Goal: Task Accomplishment & Management: Manage account settings

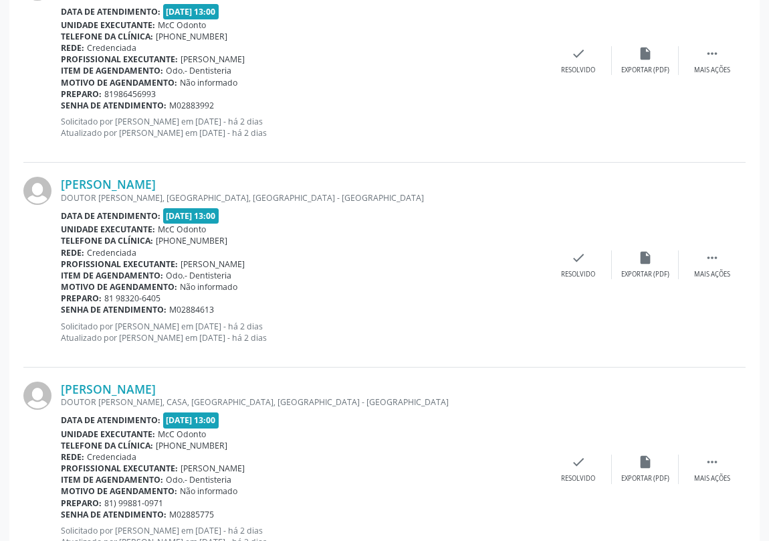
scroll to position [1907, 0]
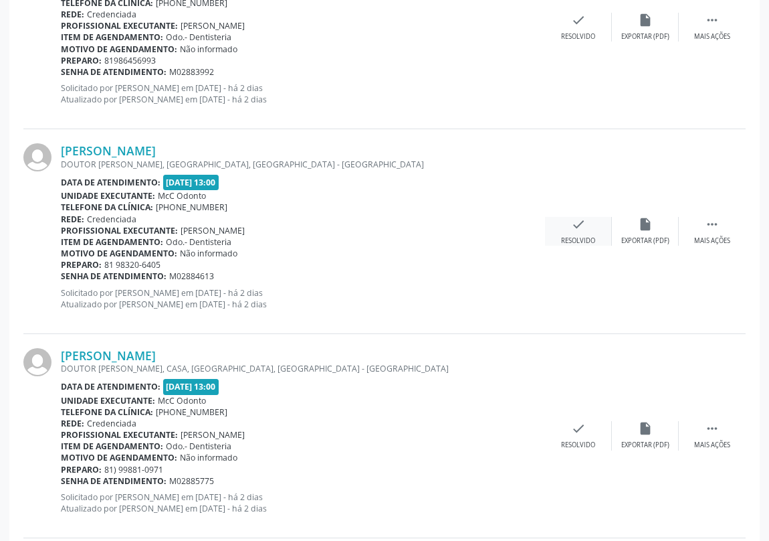
click at [573, 225] on icon "check" at bounding box center [578, 224] width 15 height 15
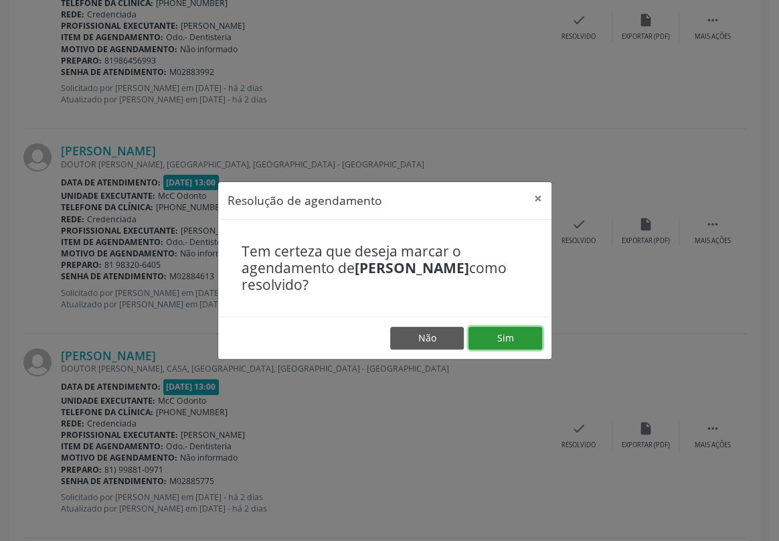
click at [503, 335] on button "Sim" at bounding box center [505, 338] width 74 height 23
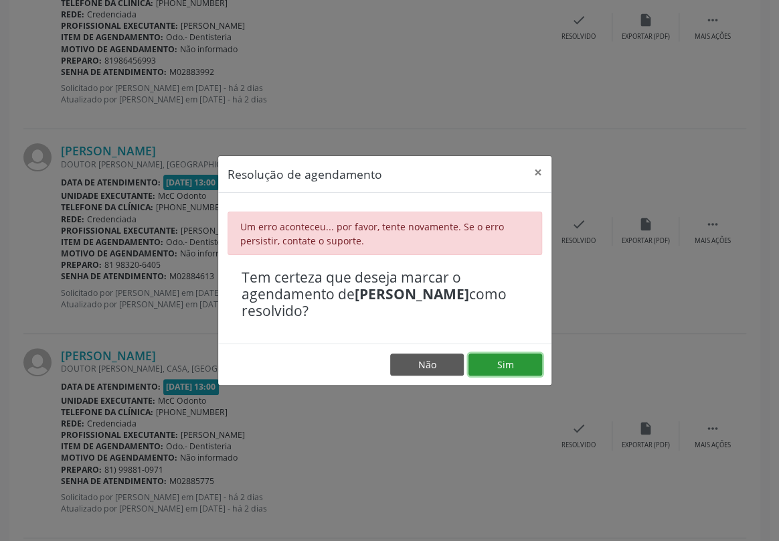
click at [506, 367] on button "Sim" at bounding box center [505, 364] width 74 height 23
click at [534, 174] on button "×" at bounding box center [538, 172] width 27 height 33
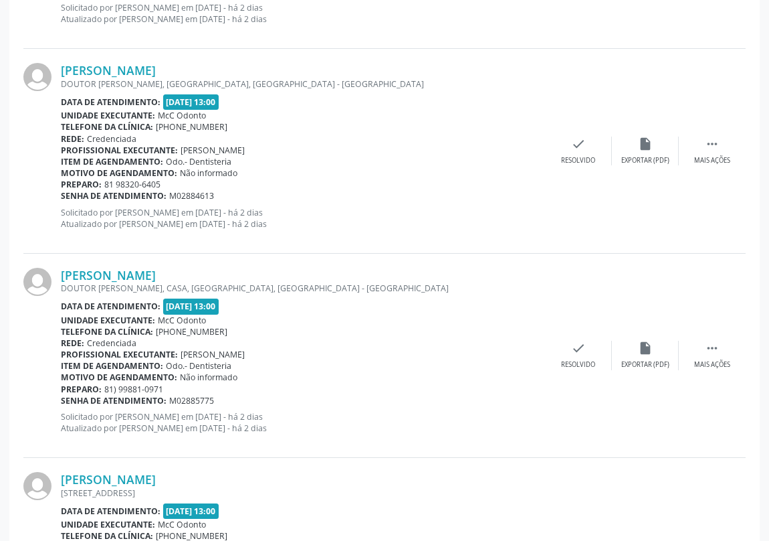
scroll to position [2028, 0]
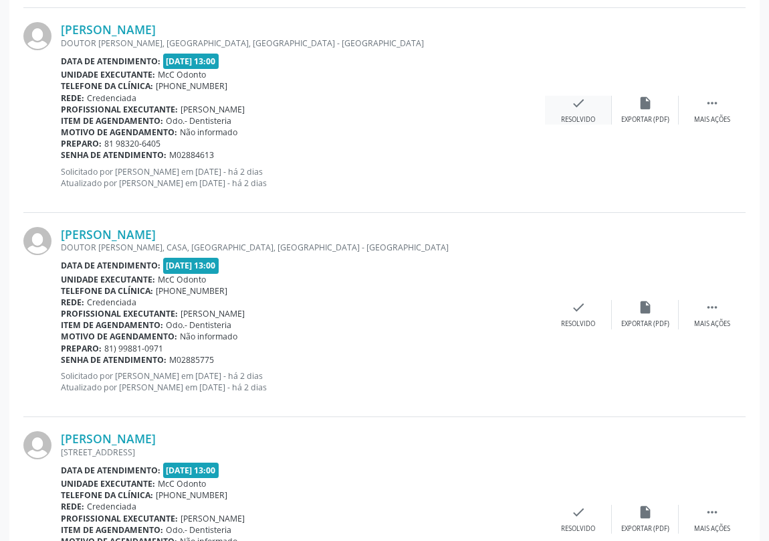
click at [581, 108] on div "check Resolvido" at bounding box center [578, 110] width 67 height 29
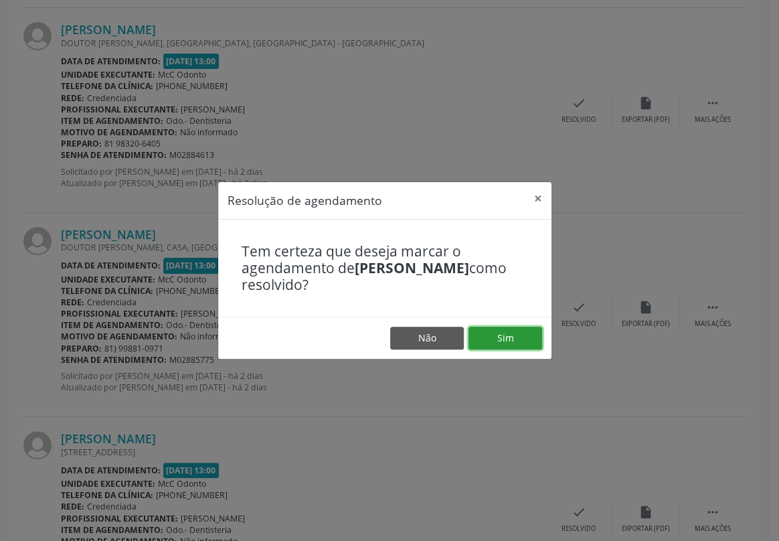
click at [505, 332] on button "Sim" at bounding box center [505, 338] width 74 height 23
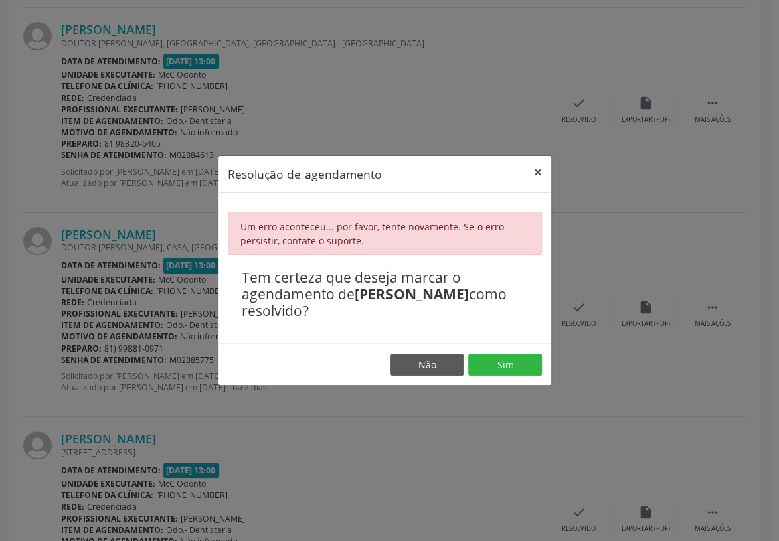
click at [539, 173] on button "×" at bounding box center [538, 172] width 27 height 33
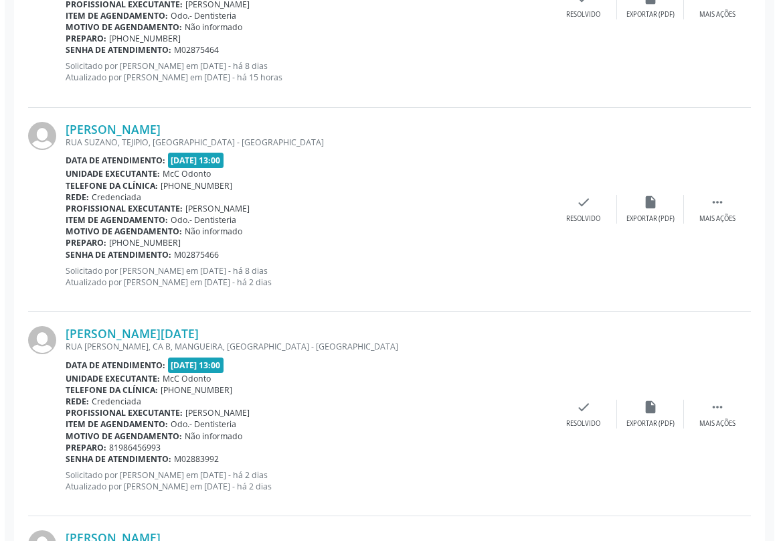
scroll to position [1703, 0]
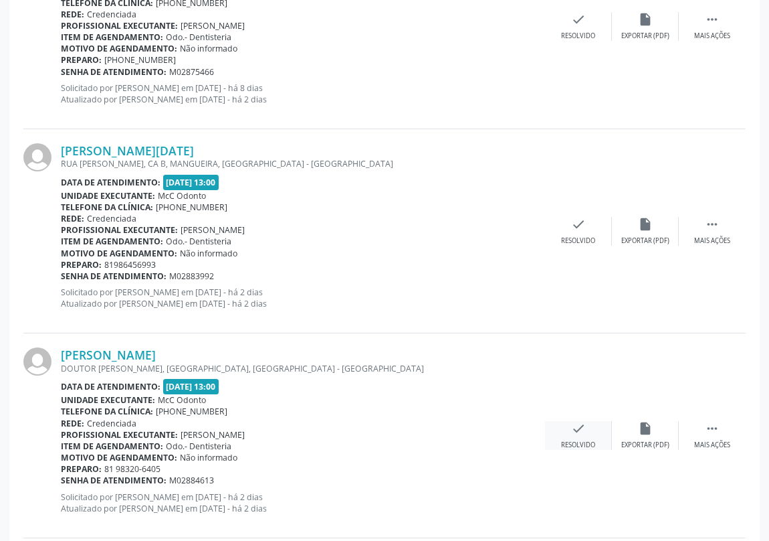
click at [581, 431] on icon "check" at bounding box center [578, 428] width 15 height 15
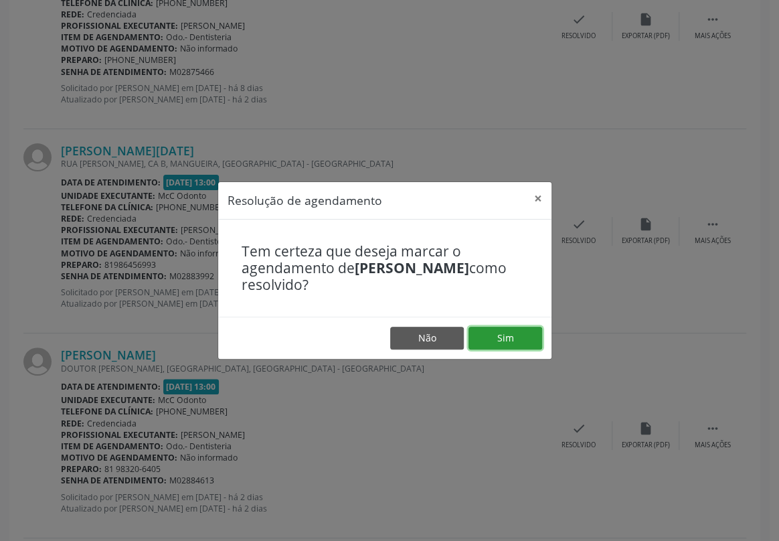
click at [516, 340] on button "Sim" at bounding box center [505, 338] width 74 height 23
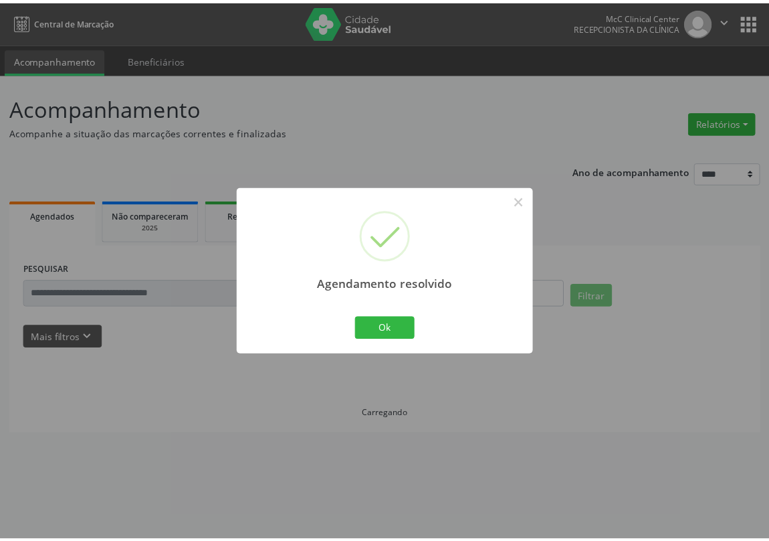
scroll to position [0, 0]
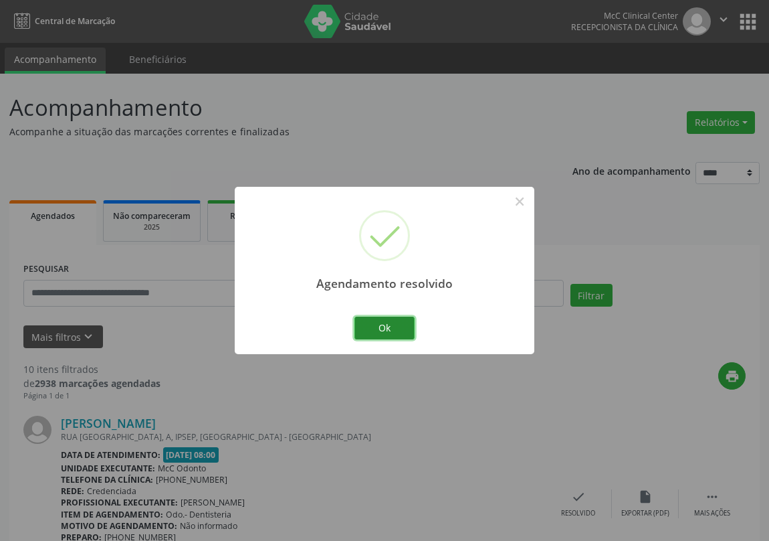
click at [399, 327] on button "Ok" at bounding box center [385, 327] width 60 height 23
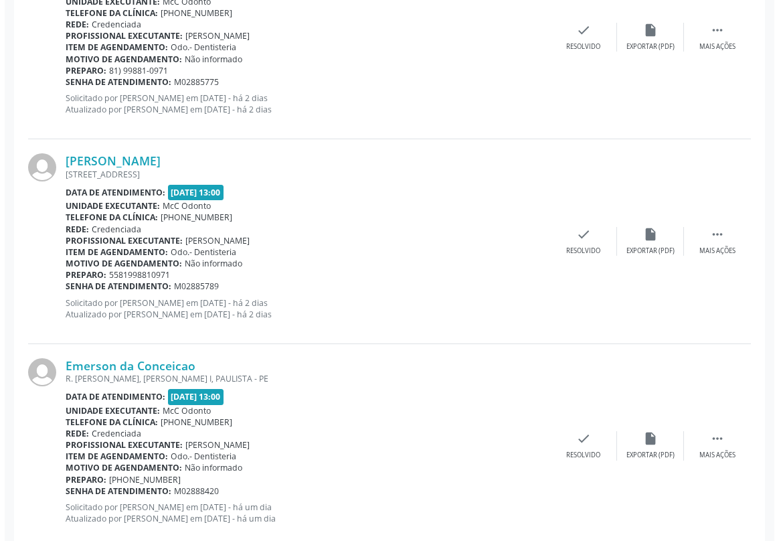
scroll to position [1924, 0]
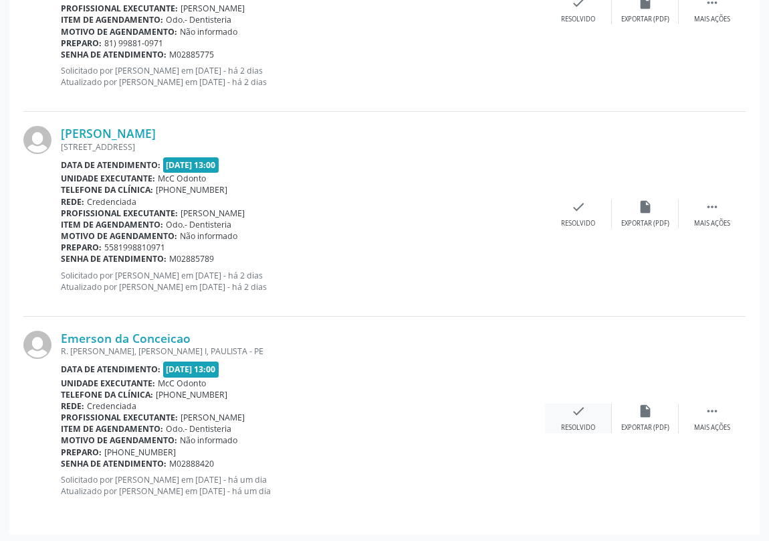
click at [583, 417] on div "check Resolvido" at bounding box center [578, 417] width 67 height 29
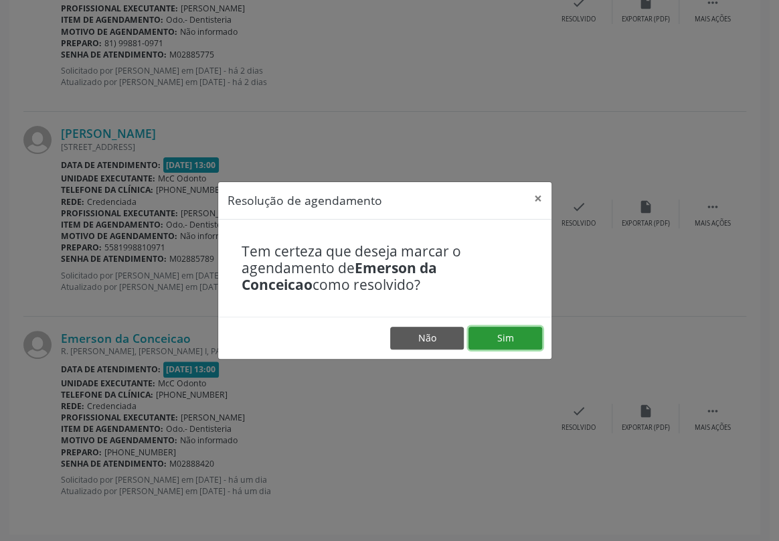
click at [508, 334] on button "Sim" at bounding box center [505, 338] width 74 height 23
